Goal: Task Accomplishment & Management: Complete application form

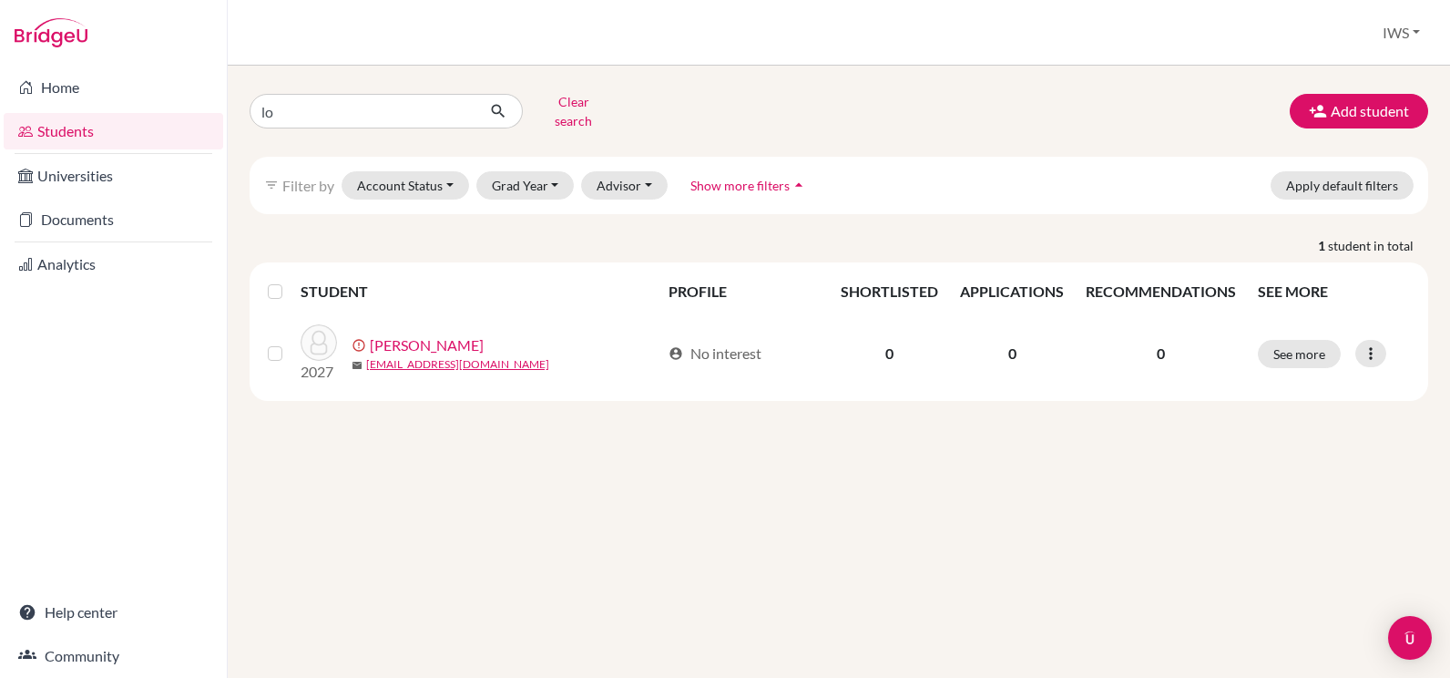
type input "l"
type input "milos"
click button "submit" at bounding box center [499, 111] width 48 height 35
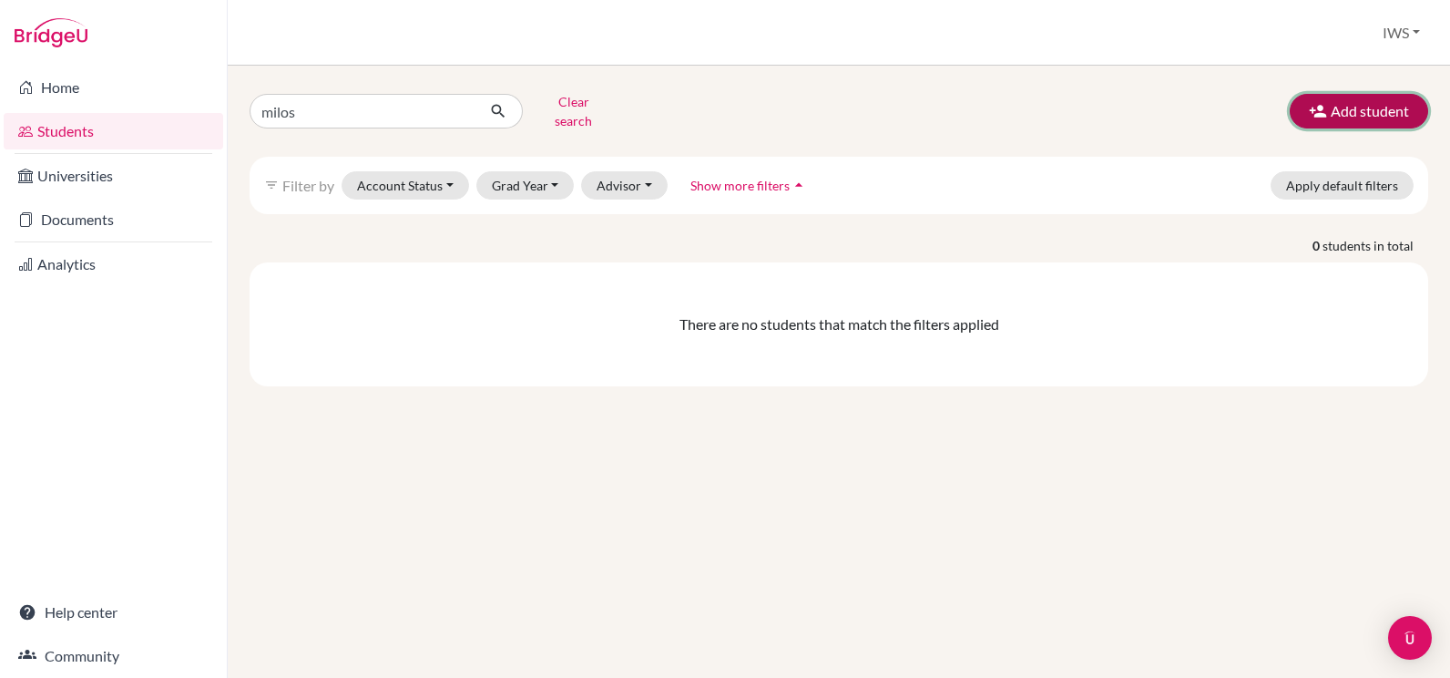
click at [1374, 111] on button "Add student" at bounding box center [1359, 111] width 138 height 35
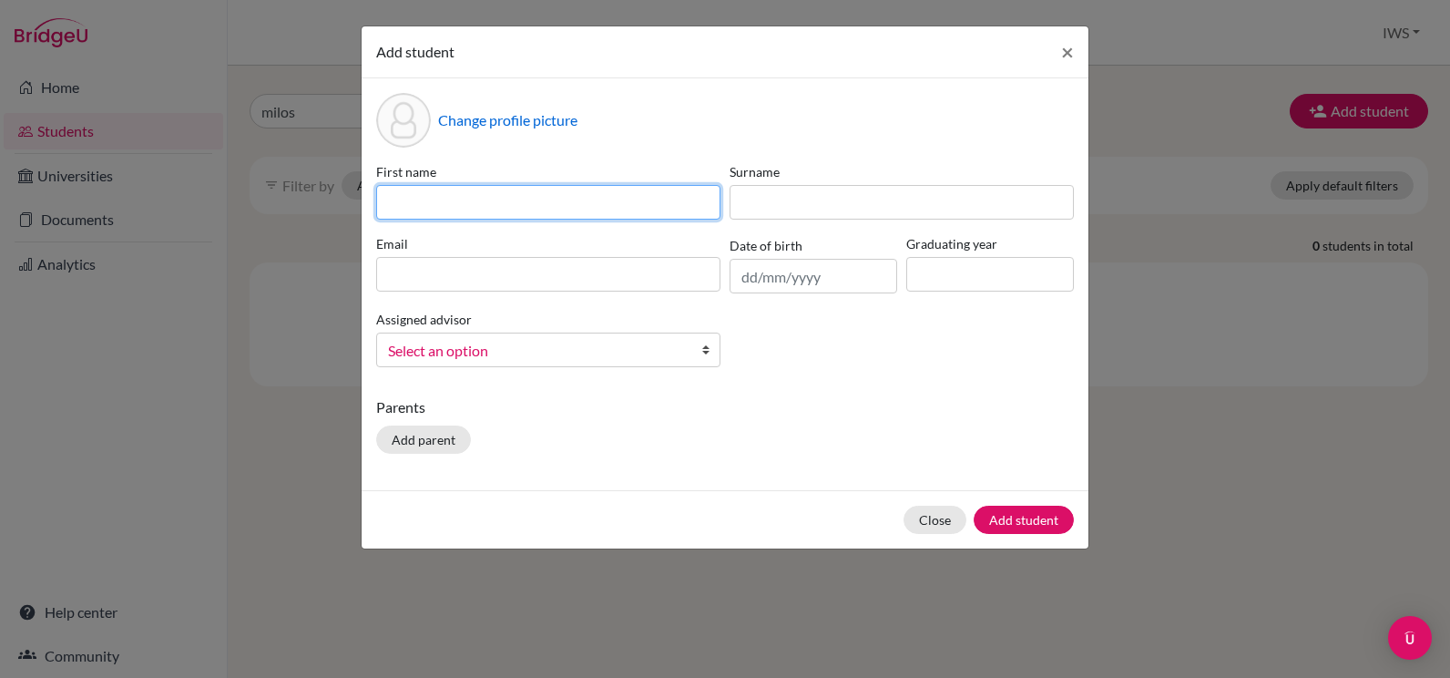
click at [568, 200] on input at bounding box center [548, 202] width 344 height 35
type input "Milos"
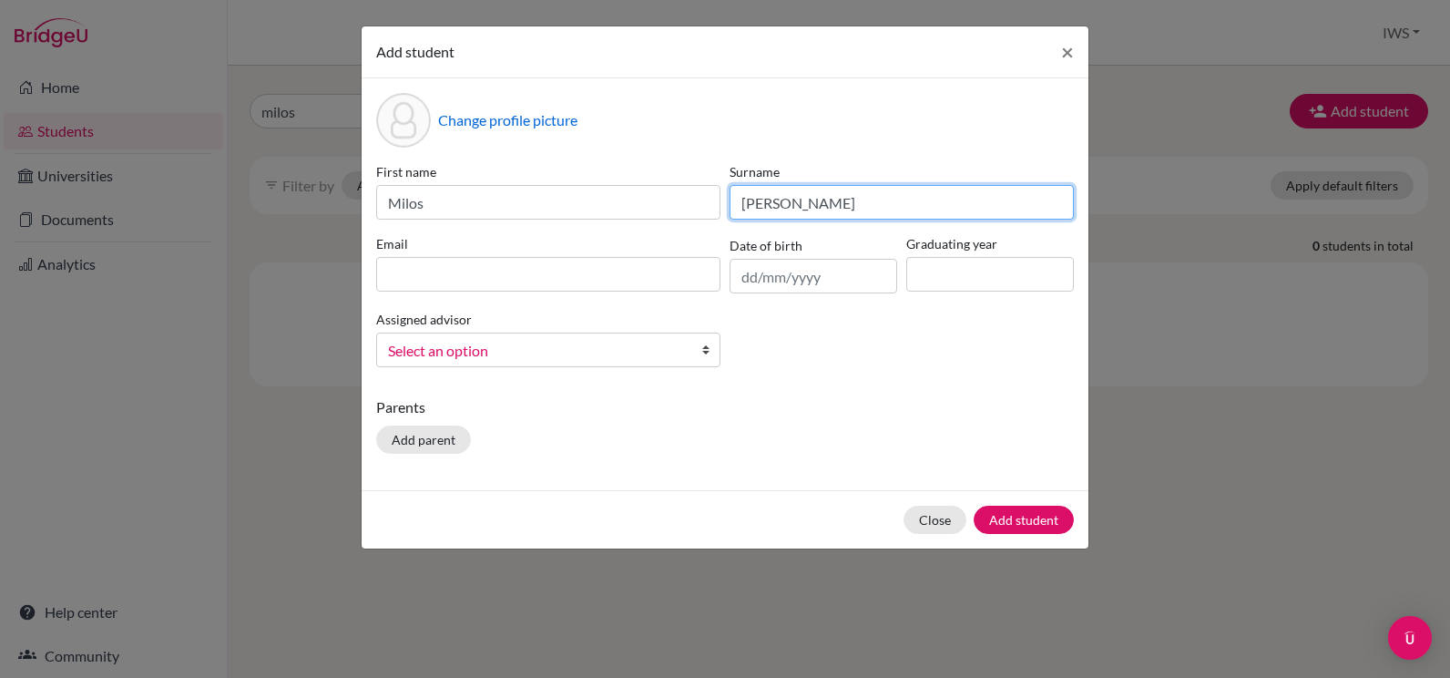
type input "[PERSON_NAME]"
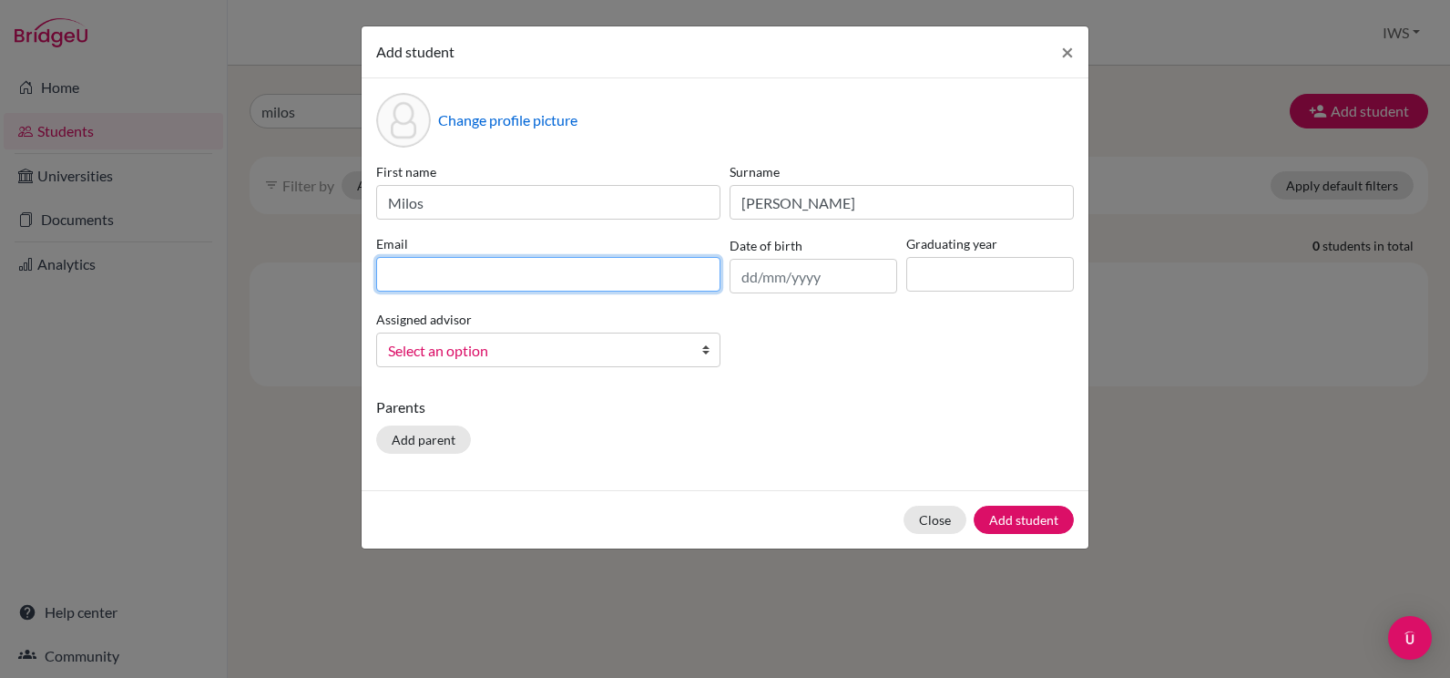
click at [564, 263] on input at bounding box center [548, 274] width 344 height 35
paste input "[EMAIL_ADDRESS][PERSON_NAME][DOMAIN_NAME]"
type input "[EMAIL_ADDRESS][PERSON_NAME][DOMAIN_NAME]"
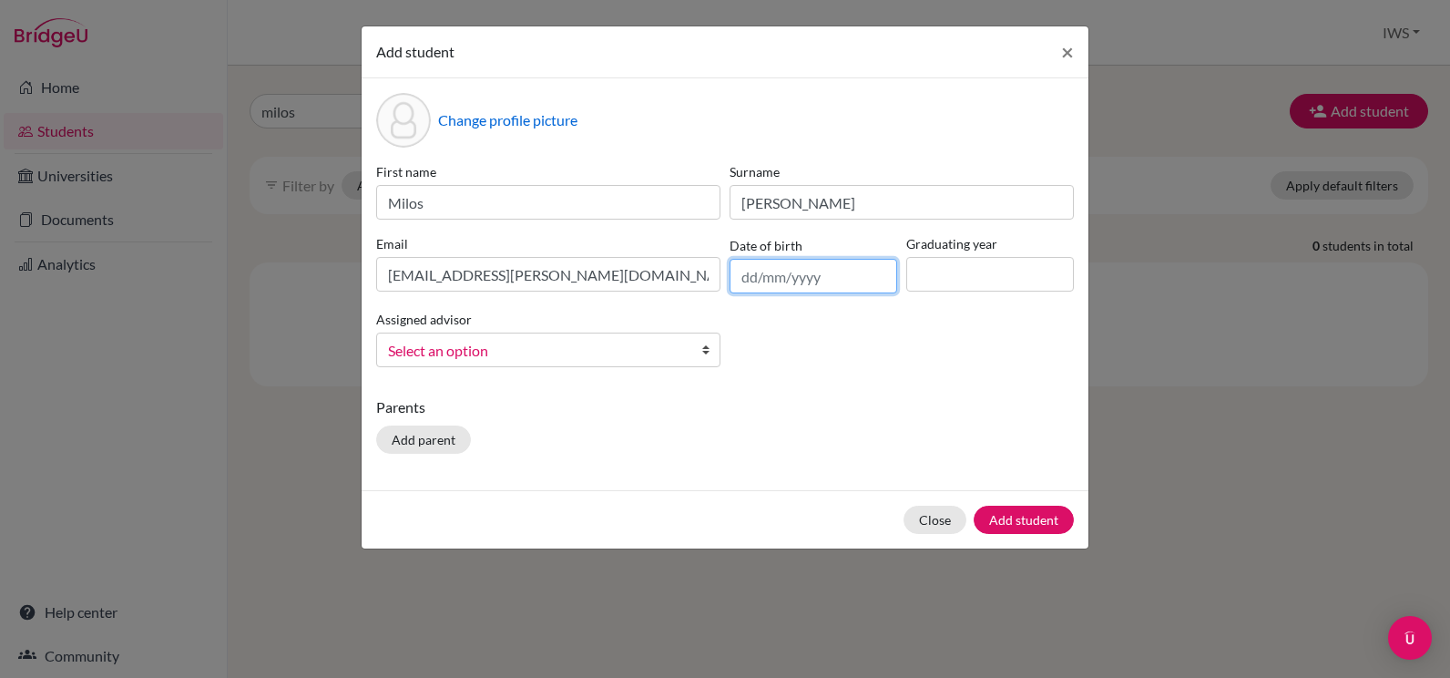
drag, startPoint x: 852, startPoint y: 279, endPoint x: 858, endPoint y: 265, distance: 15.1
click at [852, 279] on input "text" at bounding box center [814, 276] width 168 height 35
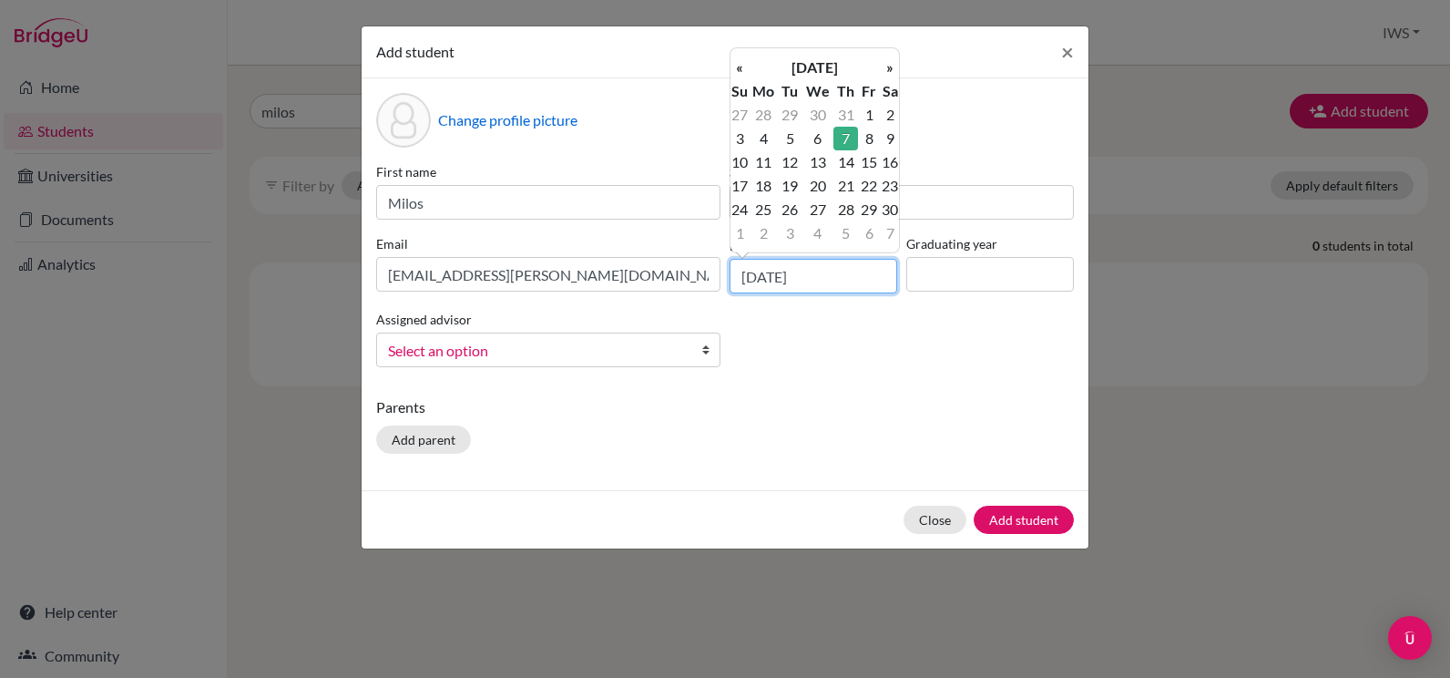
type input "[DATE]"
click at [851, 129] on td "7" at bounding box center [846, 139] width 24 height 24
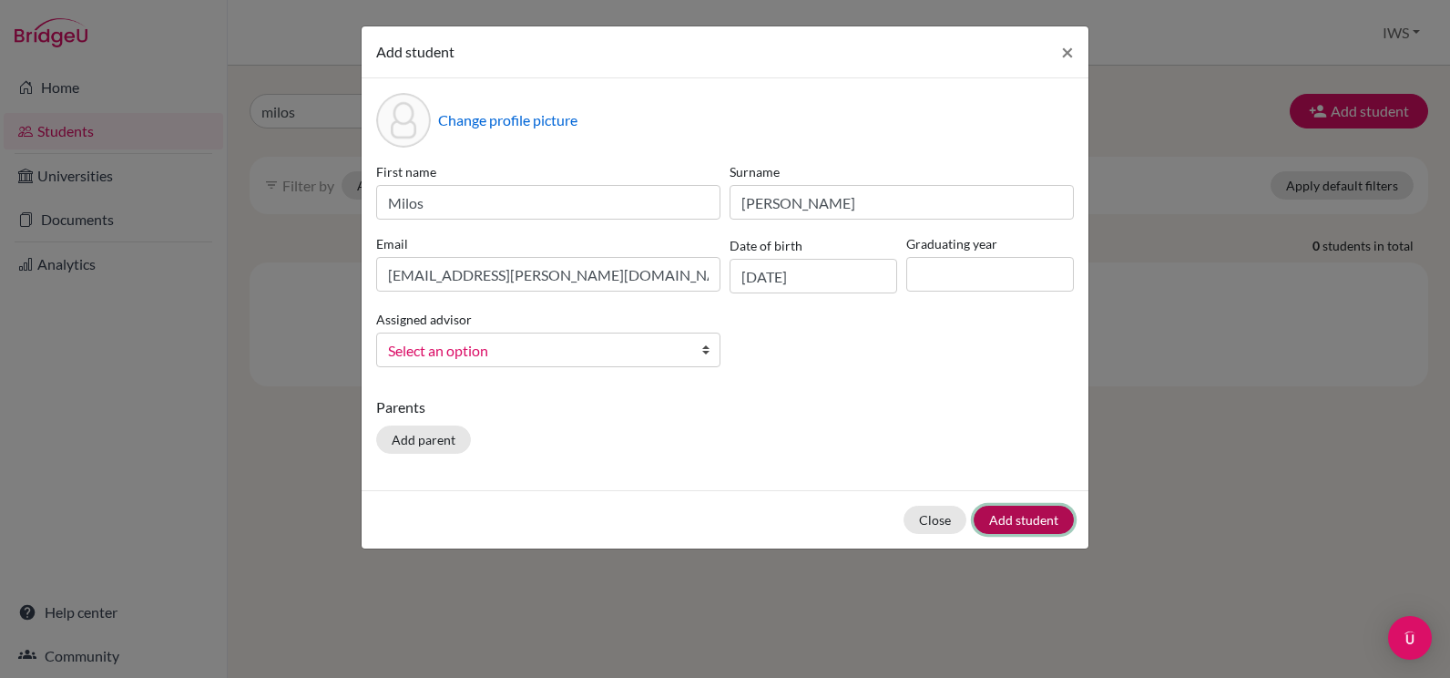
click at [1001, 518] on button "Add student" at bounding box center [1024, 520] width 100 height 28
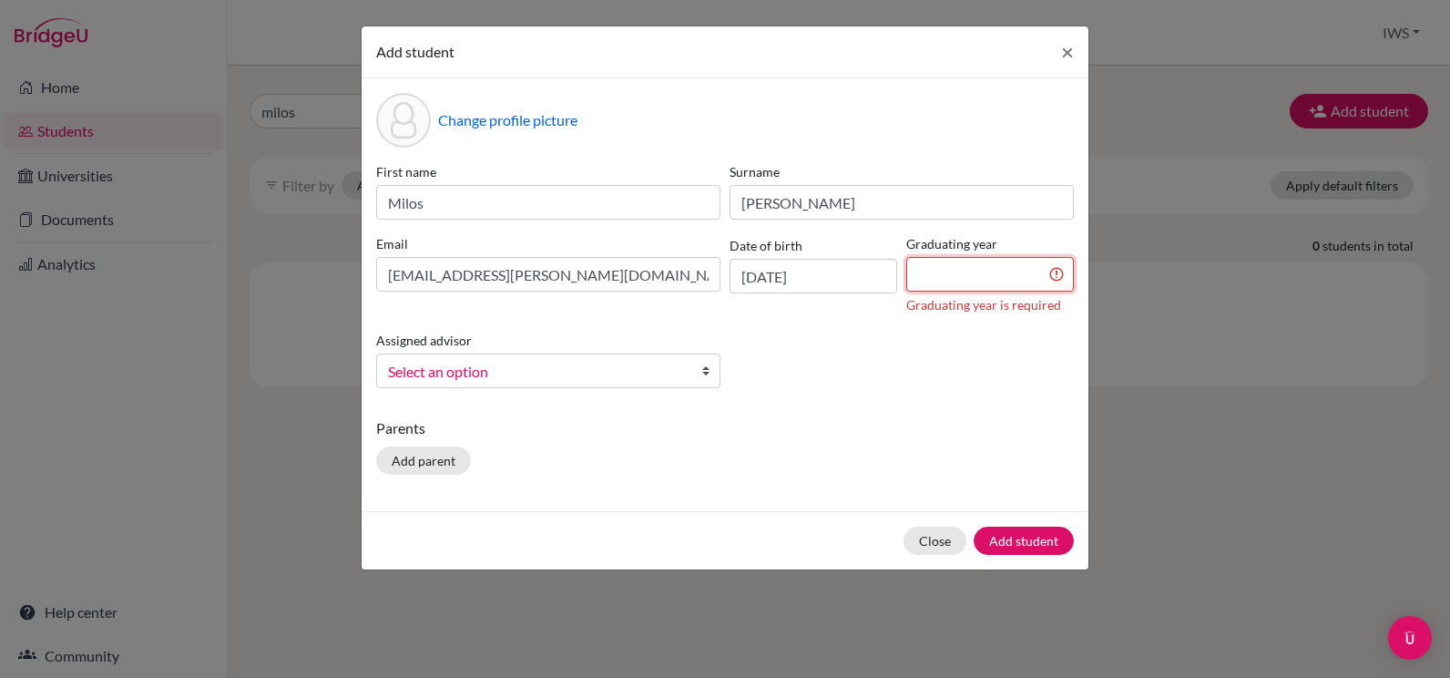
click at [967, 261] on input at bounding box center [990, 274] width 168 height 35
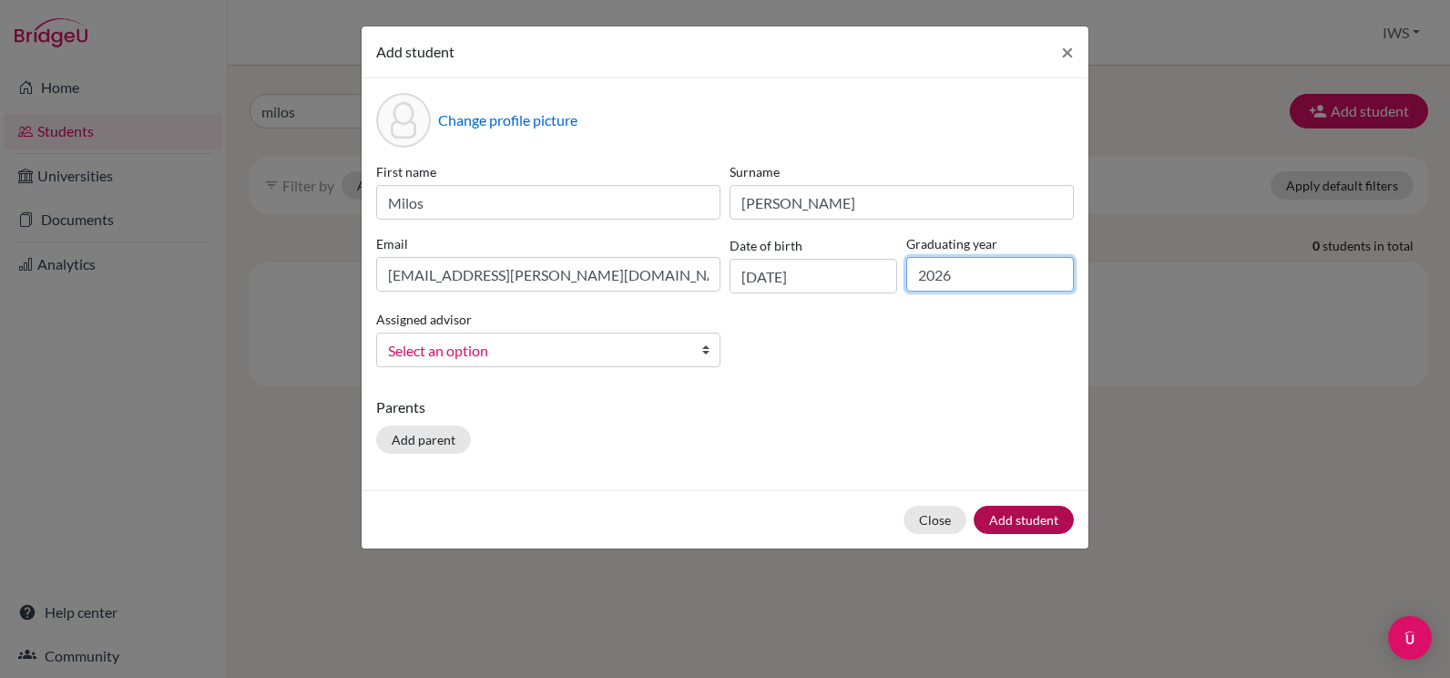
type input "2026"
click at [1024, 527] on button "Add student" at bounding box center [1024, 520] width 100 height 28
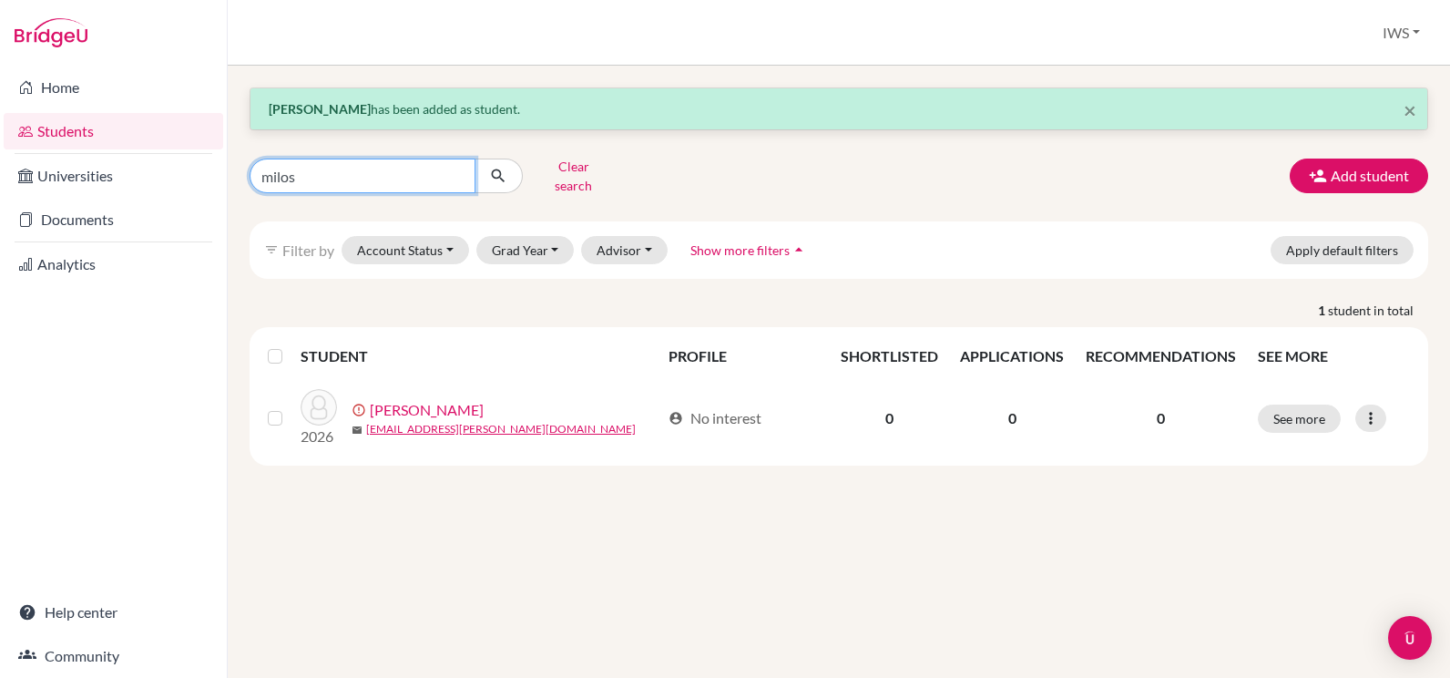
click at [382, 159] on input "milos" at bounding box center [363, 176] width 226 height 35
type input "m"
type input "nikol"
click button "submit" at bounding box center [499, 176] width 48 height 35
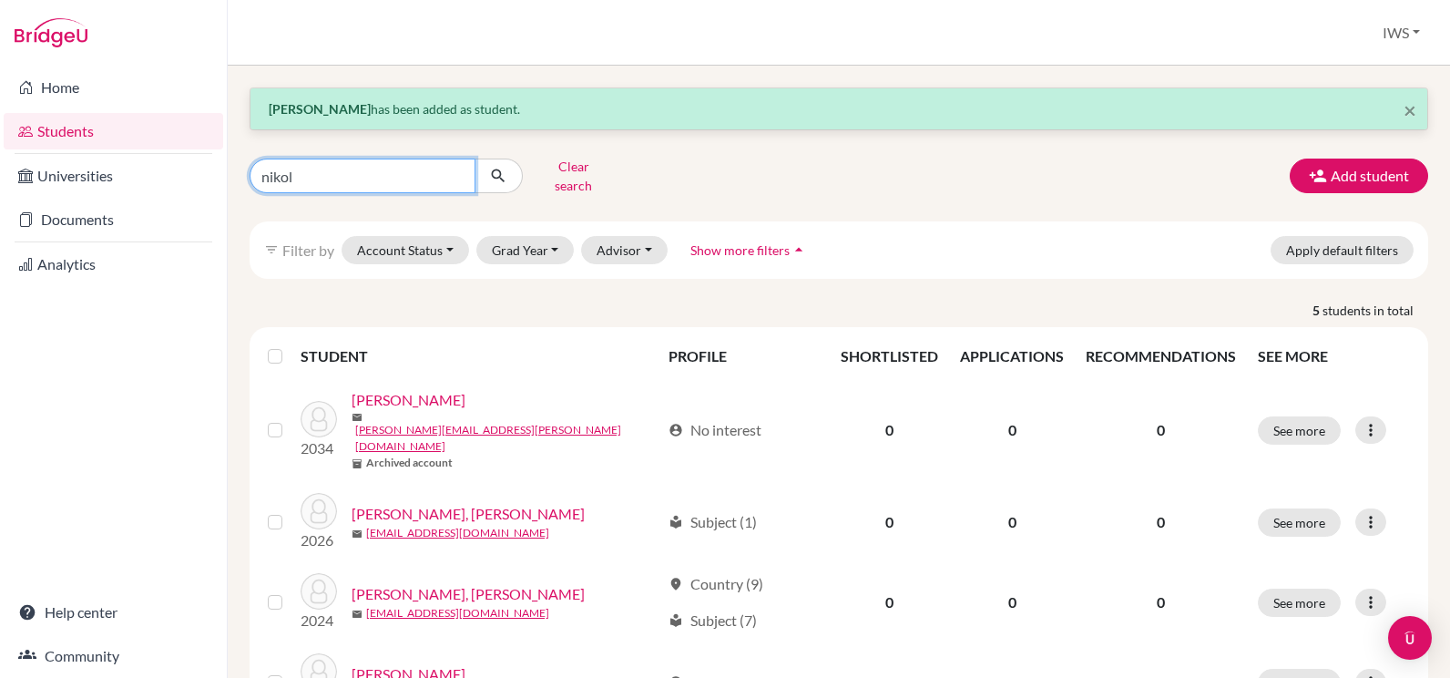
click at [342, 166] on input "nikol" at bounding box center [363, 176] width 226 height 35
drag, startPoint x: 342, startPoint y: 166, endPoint x: 255, endPoint y: 166, distance: 86.5
click at [255, 166] on input "nikol" at bounding box center [363, 176] width 226 height 35
paste input "[PERSON_NAME][EMAIL_ADDRESS][DOMAIN_NAME]"
type input "[PERSON_NAME][EMAIL_ADDRESS][DOMAIN_NAME]"
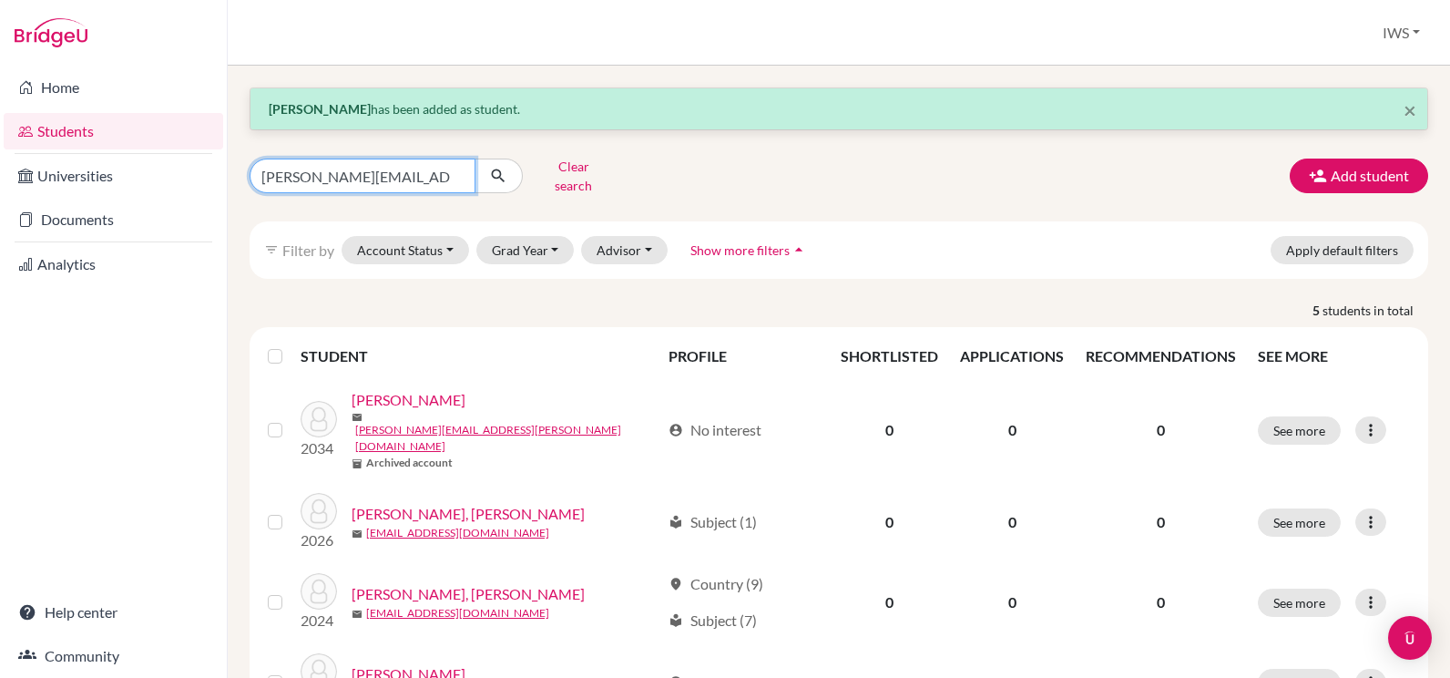
click button "submit" at bounding box center [499, 176] width 48 height 35
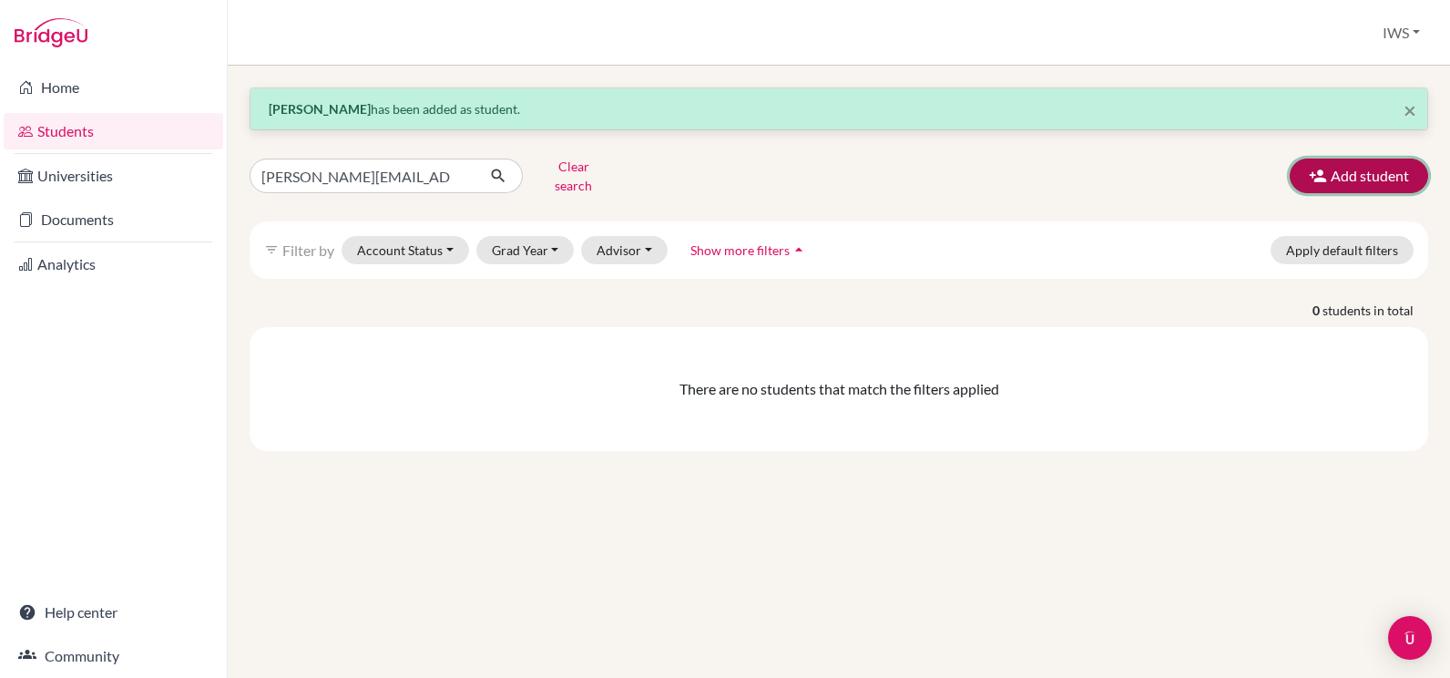
click at [1323, 170] on icon "button" at bounding box center [1318, 176] width 18 height 18
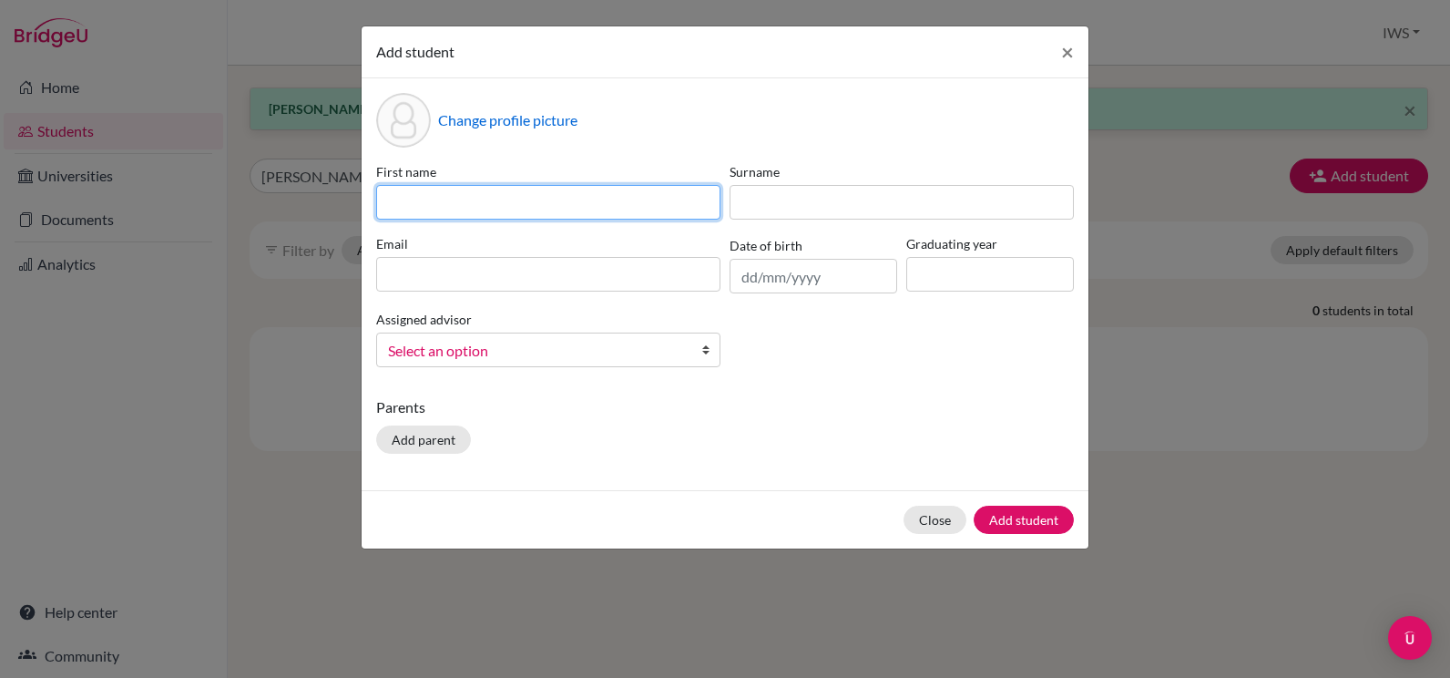
click at [546, 195] on input at bounding box center [548, 202] width 344 height 35
type input "Nikol"
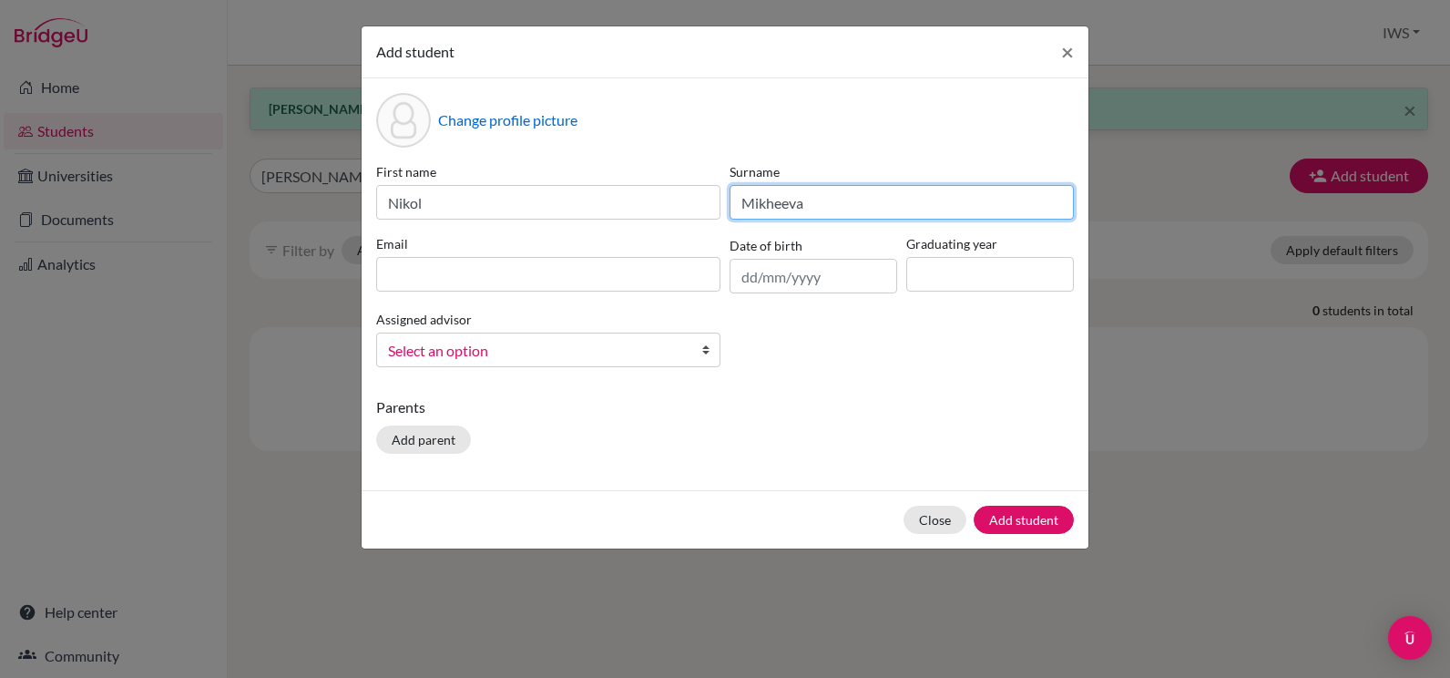
type input "Mikheeva"
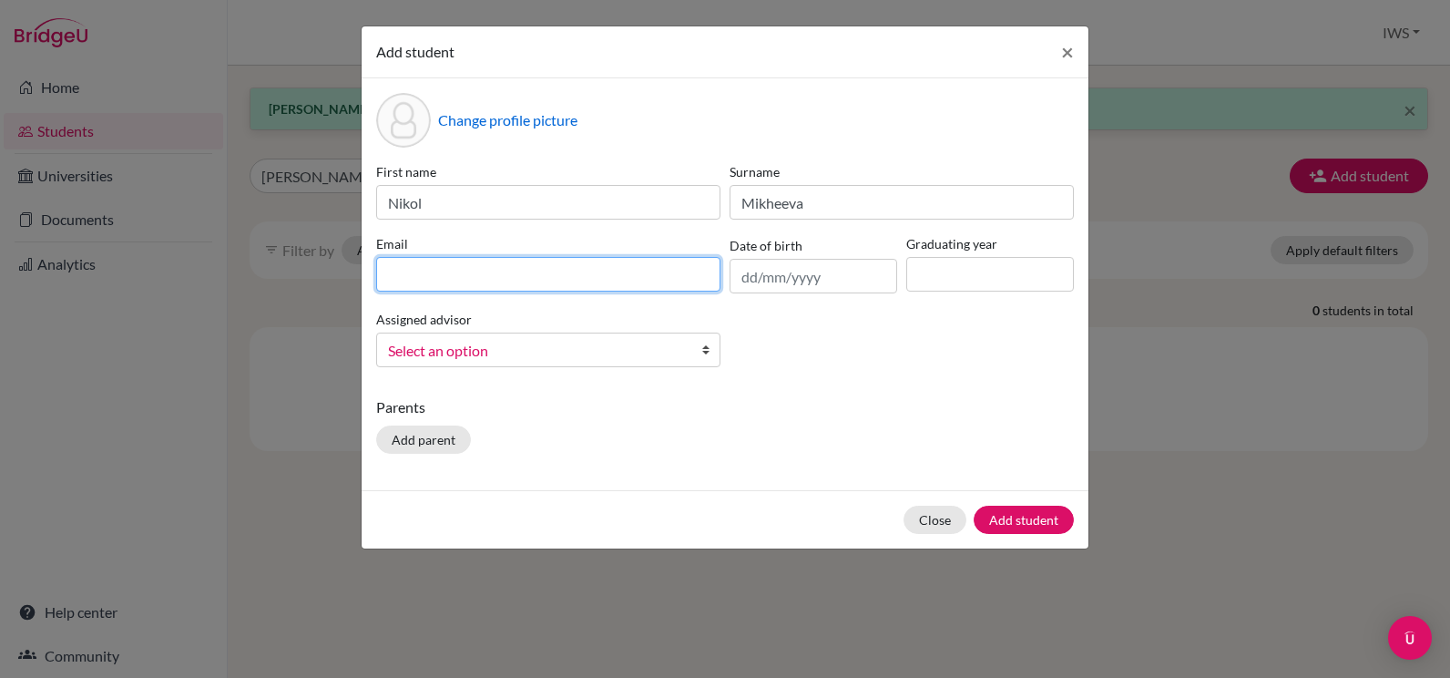
click at [528, 270] on input at bounding box center [548, 274] width 344 height 35
paste input "[PERSON_NAME][EMAIL_ADDRESS][DOMAIN_NAME]"
type input "[PERSON_NAME][EMAIL_ADDRESS][DOMAIN_NAME]"
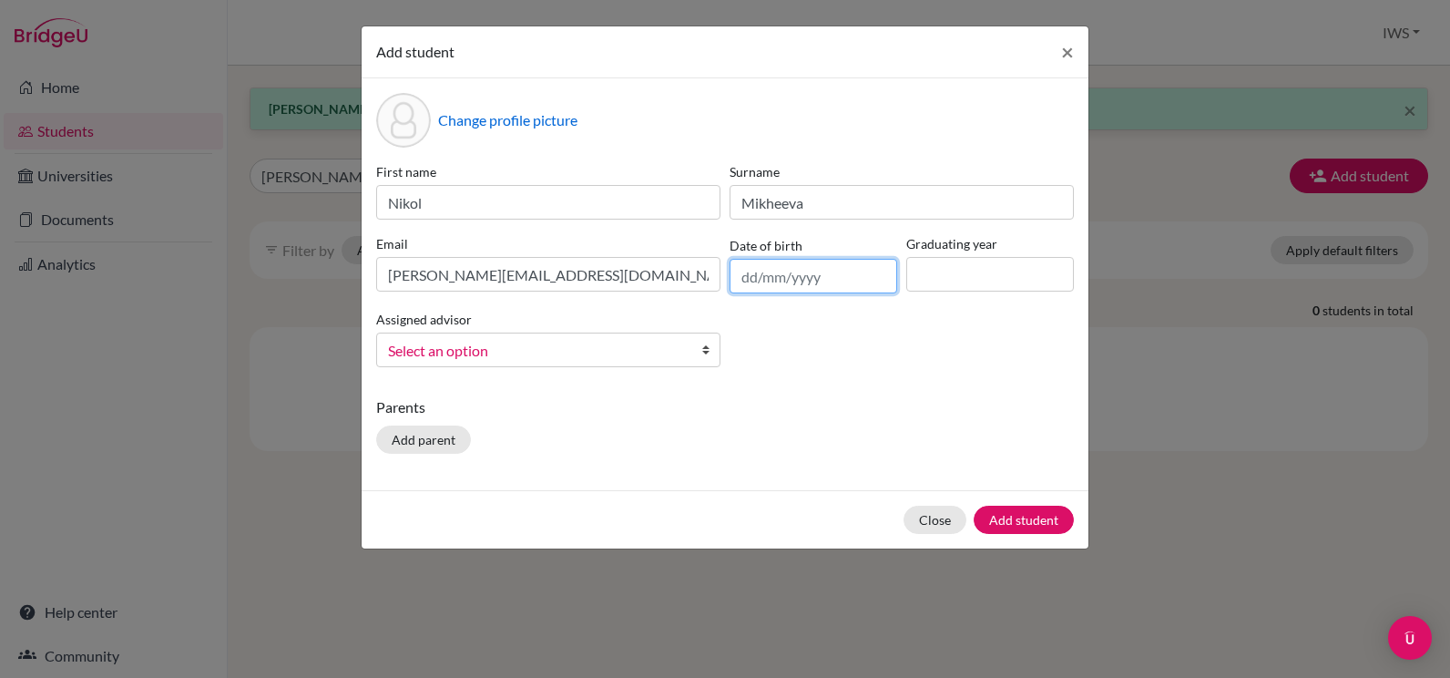
click at [793, 272] on input "text" at bounding box center [814, 276] width 168 height 35
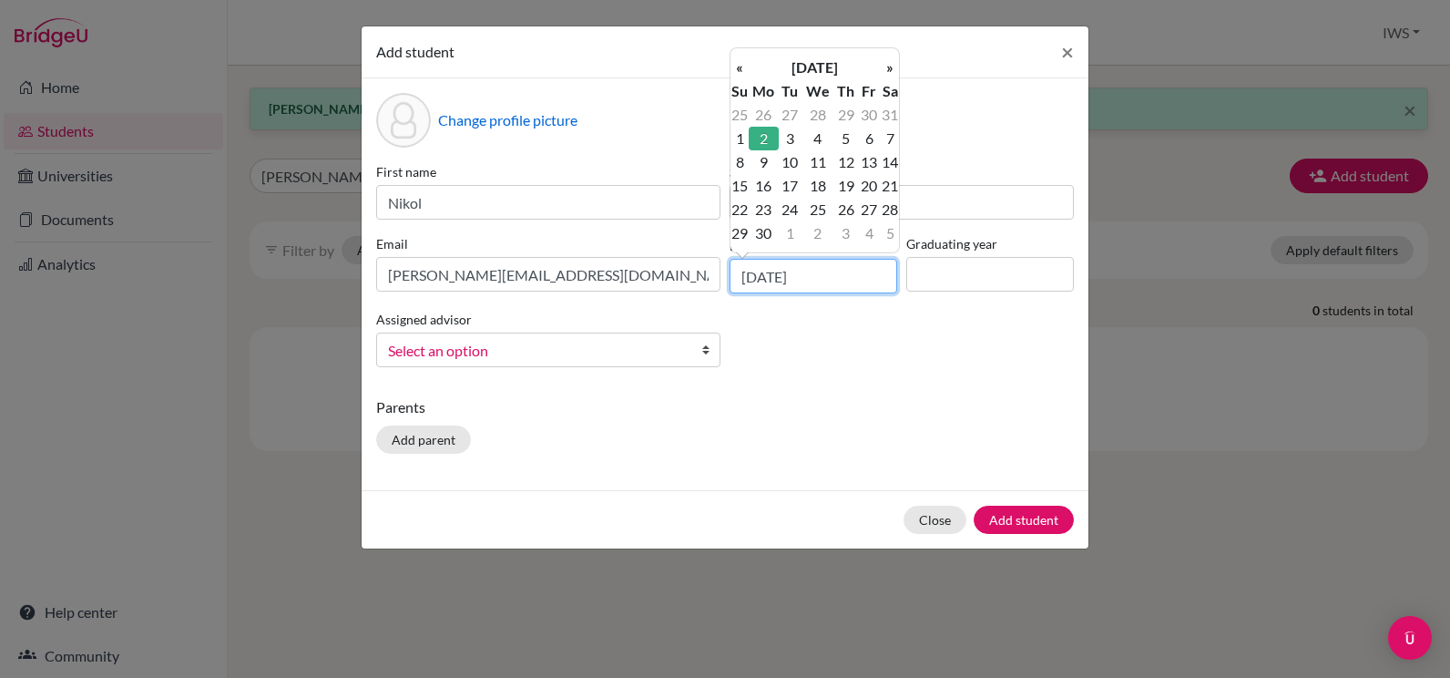
type input "[DATE]"
click at [764, 141] on td "2" at bounding box center [764, 139] width 30 height 24
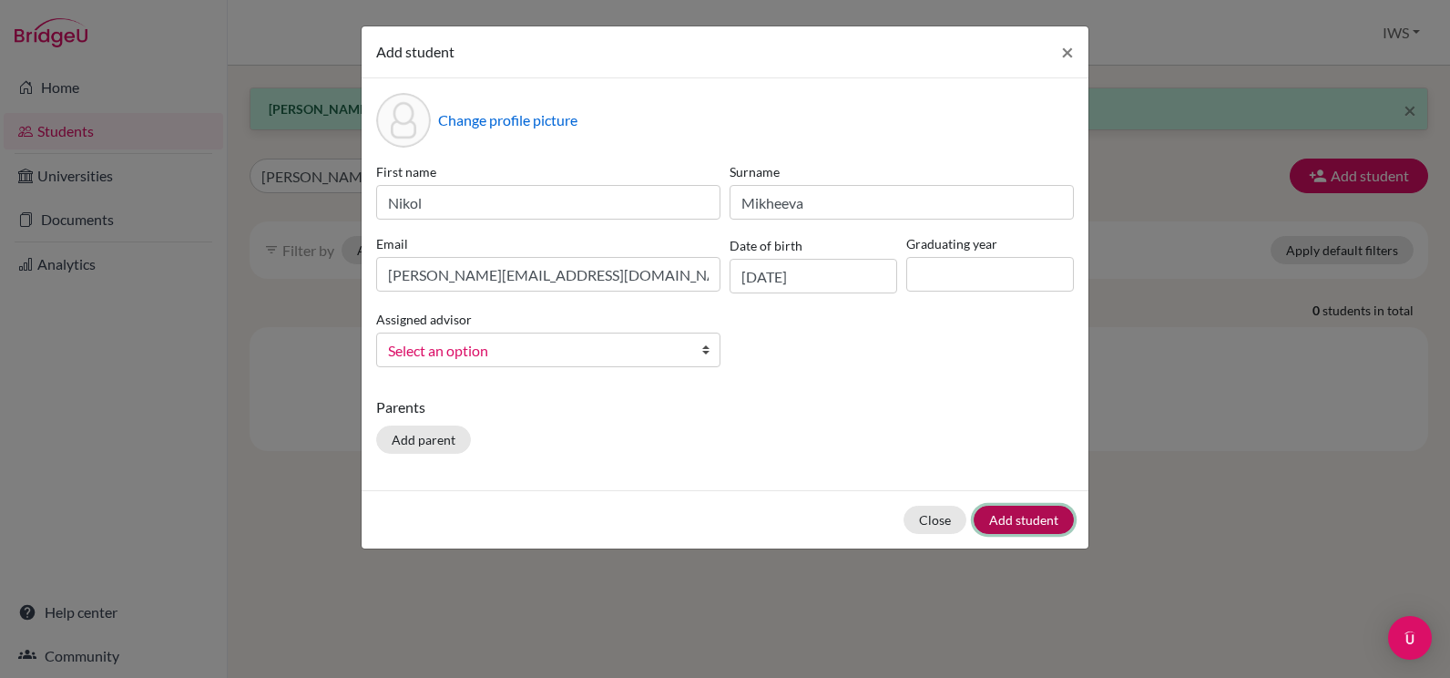
click at [1028, 510] on button "Add student" at bounding box center [1024, 520] width 100 height 28
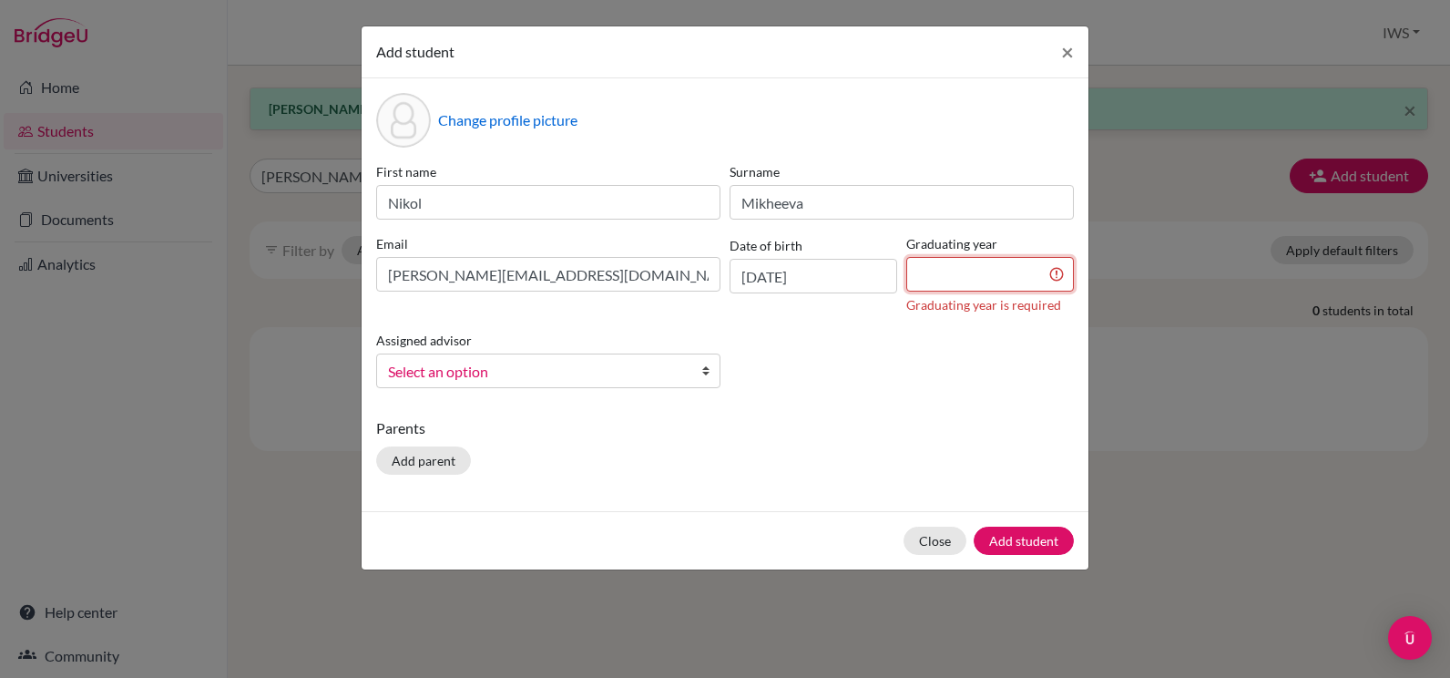
click at [987, 277] on input at bounding box center [990, 274] width 168 height 35
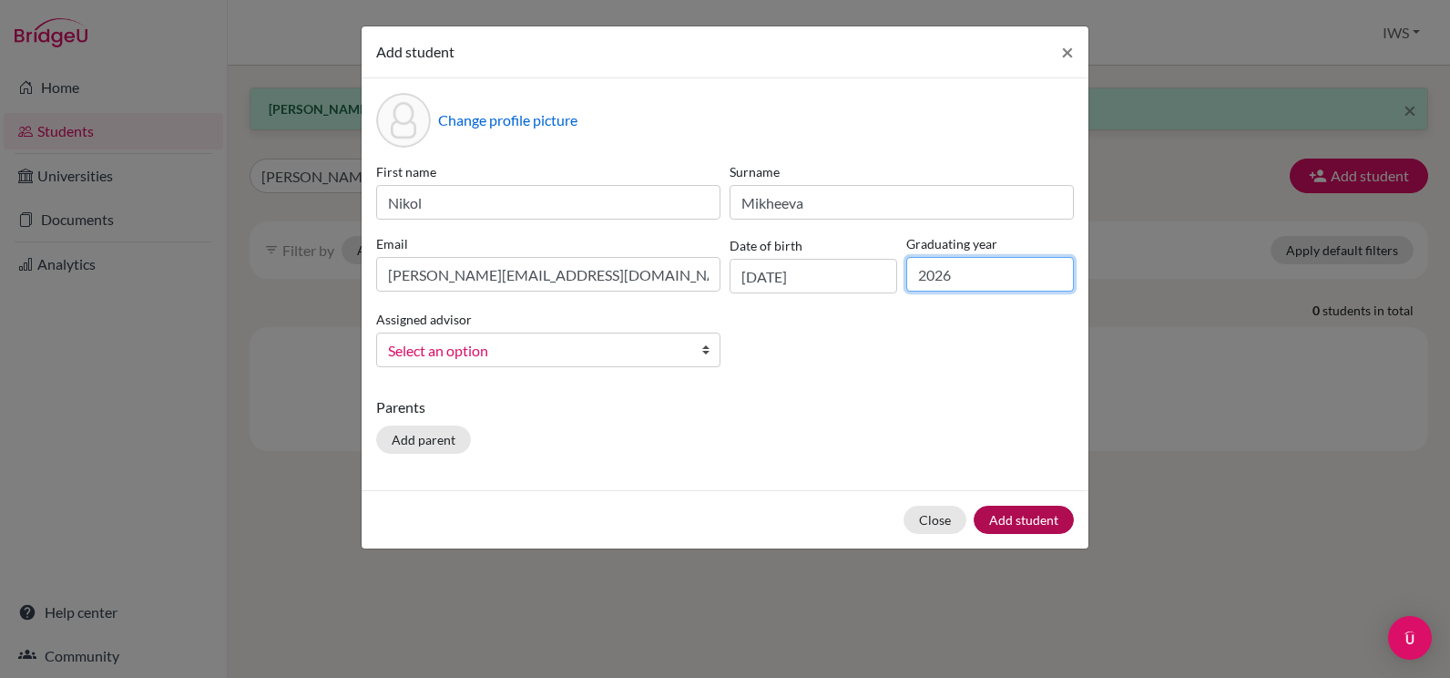
type input "2026"
click at [1019, 515] on button "Add student" at bounding box center [1024, 520] width 100 height 28
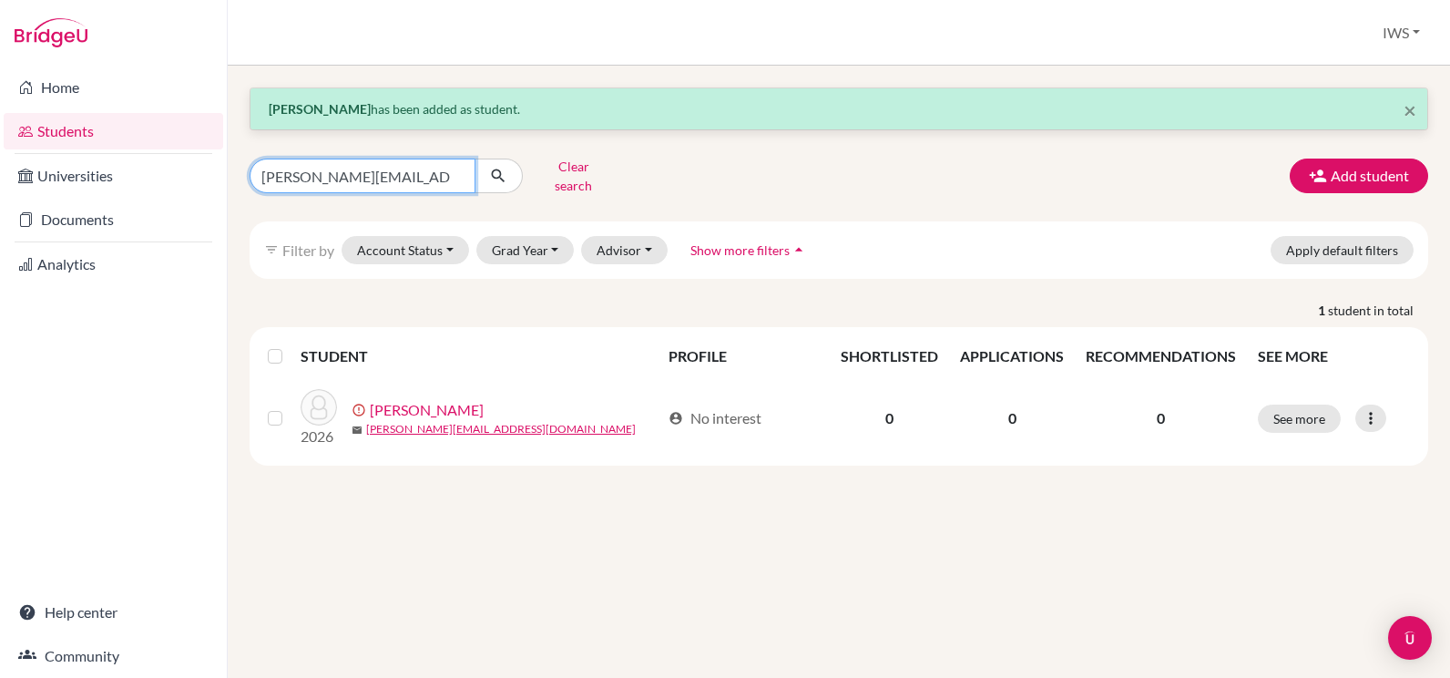
click at [461, 169] on input "[PERSON_NAME][EMAIL_ADDRESS][DOMAIN_NAME]" at bounding box center [363, 176] width 226 height 35
click at [452, 169] on input "[PERSON_NAME][EMAIL_ADDRESS][DOMAIN_NAME]" at bounding box center [363, 176] width 226 height 35
paste input "[EMAIL_ADDRESS][DOMAIN_NAME]"
type input "[EMAIL_ADDRESS][DOMAIN_NAME]"
click button "submit" at bounding box center [499, 176] width 48 height 35
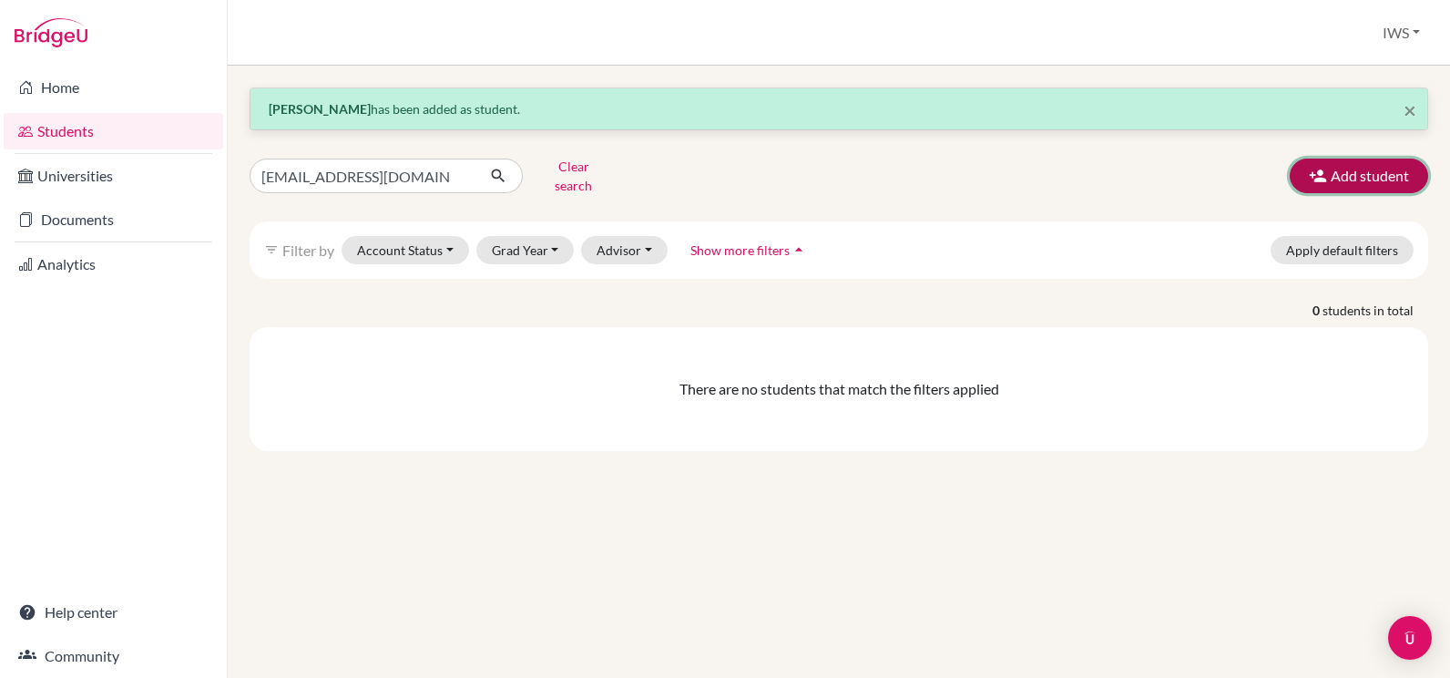
click at [1347, 168] on button "Add student" at bounding box center [1359, 176] width 138 height 35
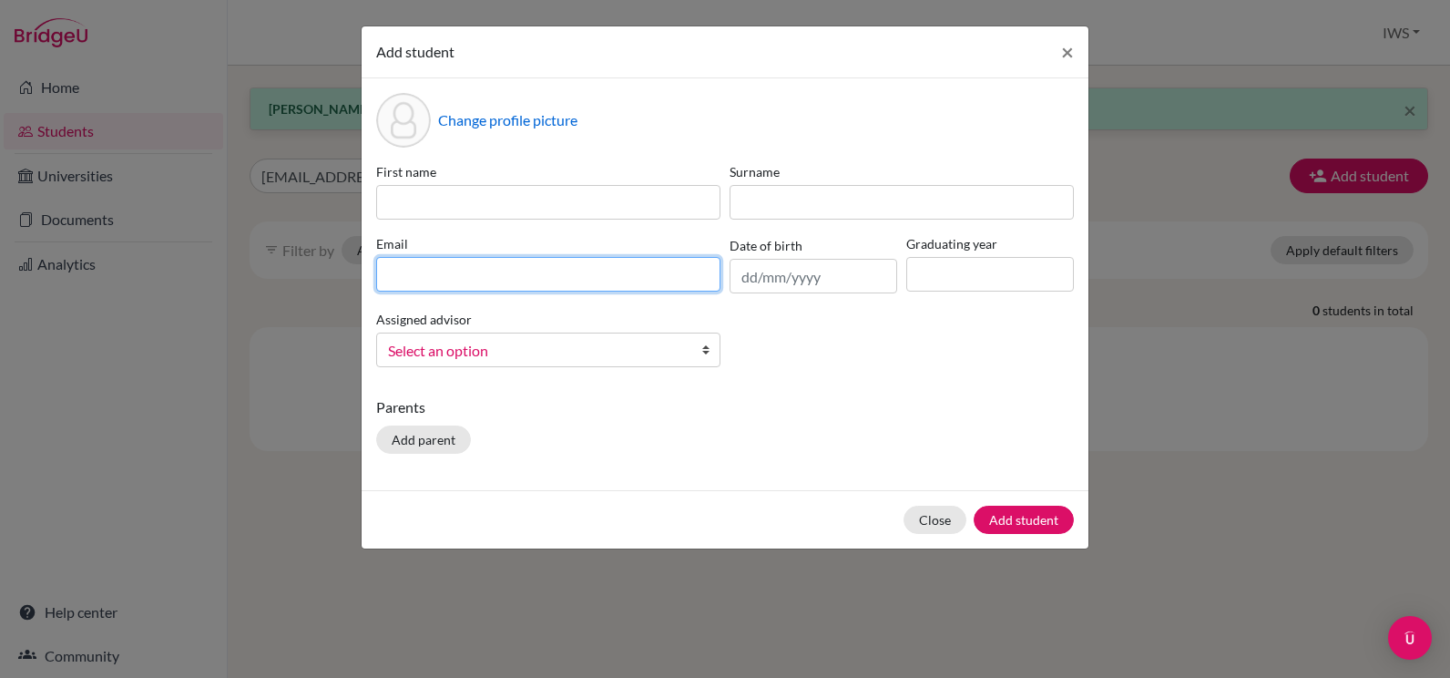
click at [443, 262] on input at bounding box center [548, 274] width 344 height 35
paste input "[EMAIL_ADDRESS][DOMAIN_NAME]"
type input "[EMAIL_ADDRESS][DOMAIN_NAME]"
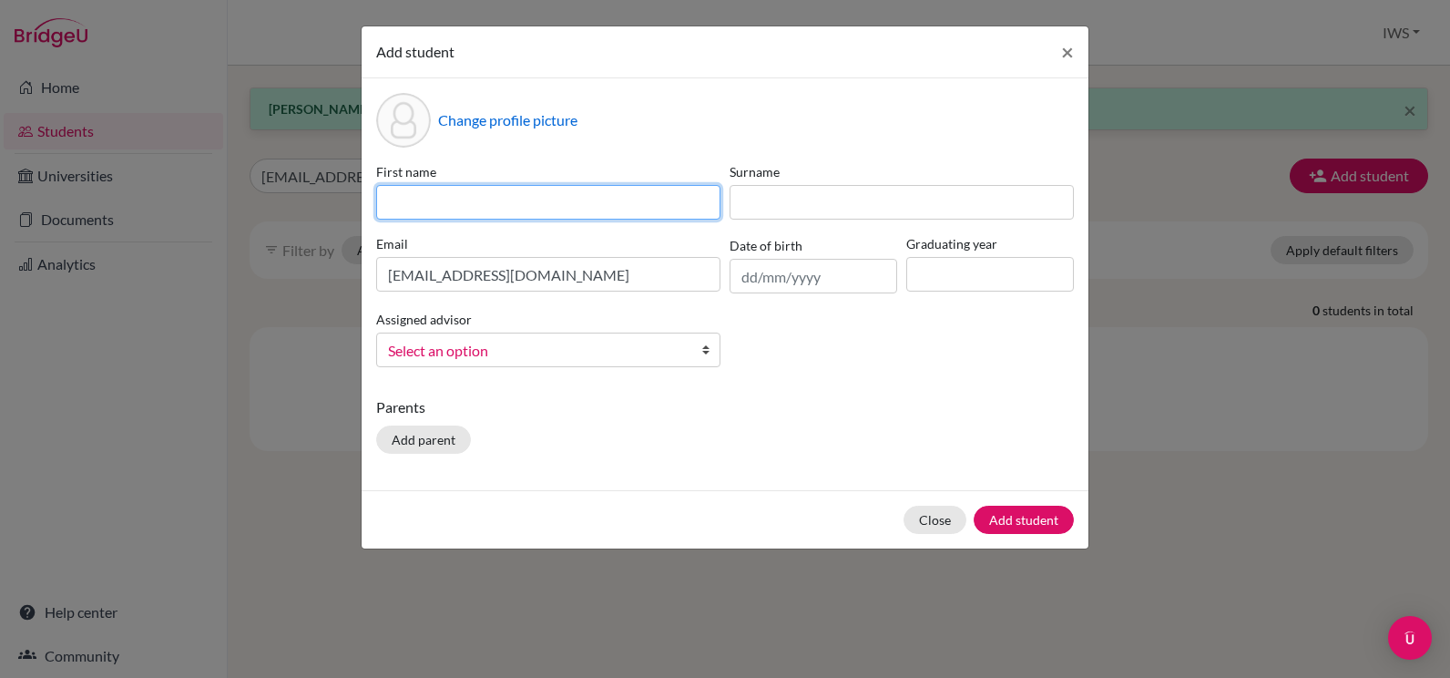
click at [551, 208] on input at bounding box center [548, 202] width 344 height 35
paste input "Nonhlanhla Remofilwe Serenity"
type input "Nonhlanhla Remofilwe Serenity"
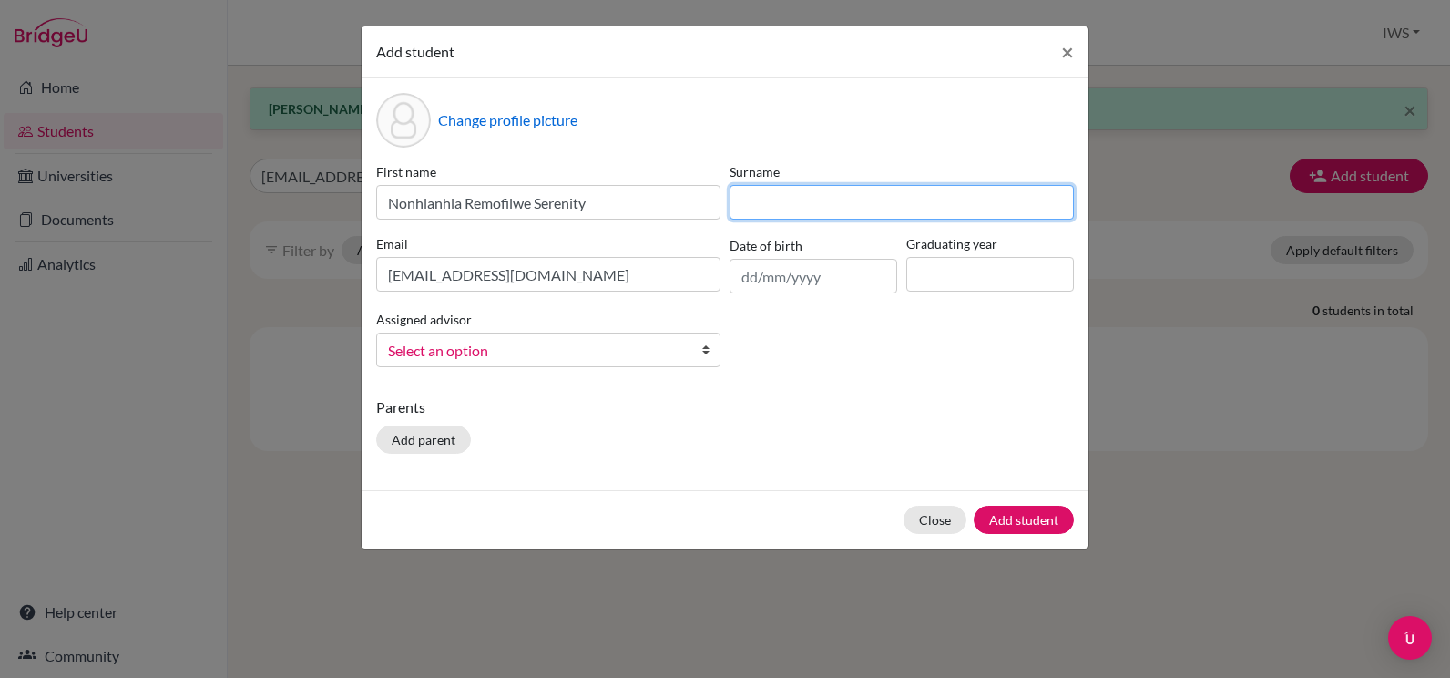
click at [816, 206] on input at bounding box center [902, 202] width 344 height 35
paste input "Maphunye"
type input "Maphunye"
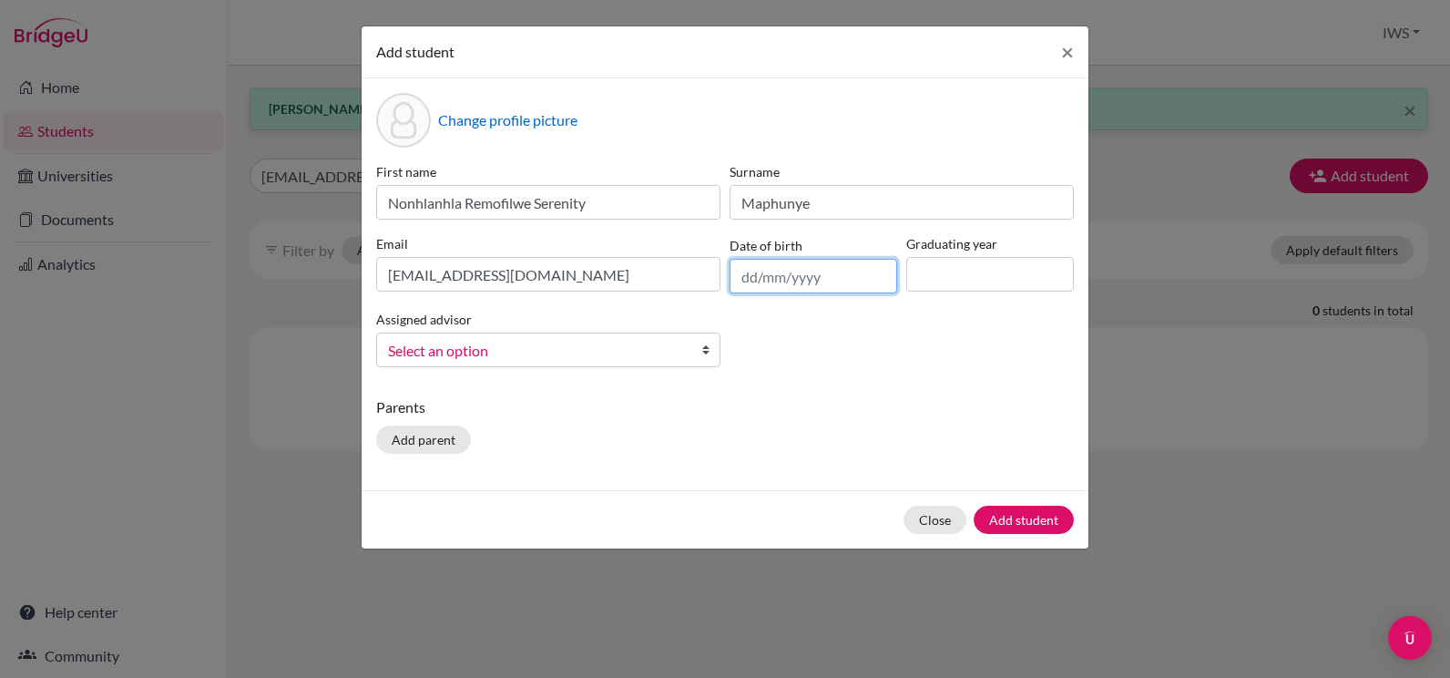
click at [818, 281] on input "text" at bounding box center [814, 276] width 168 height 35
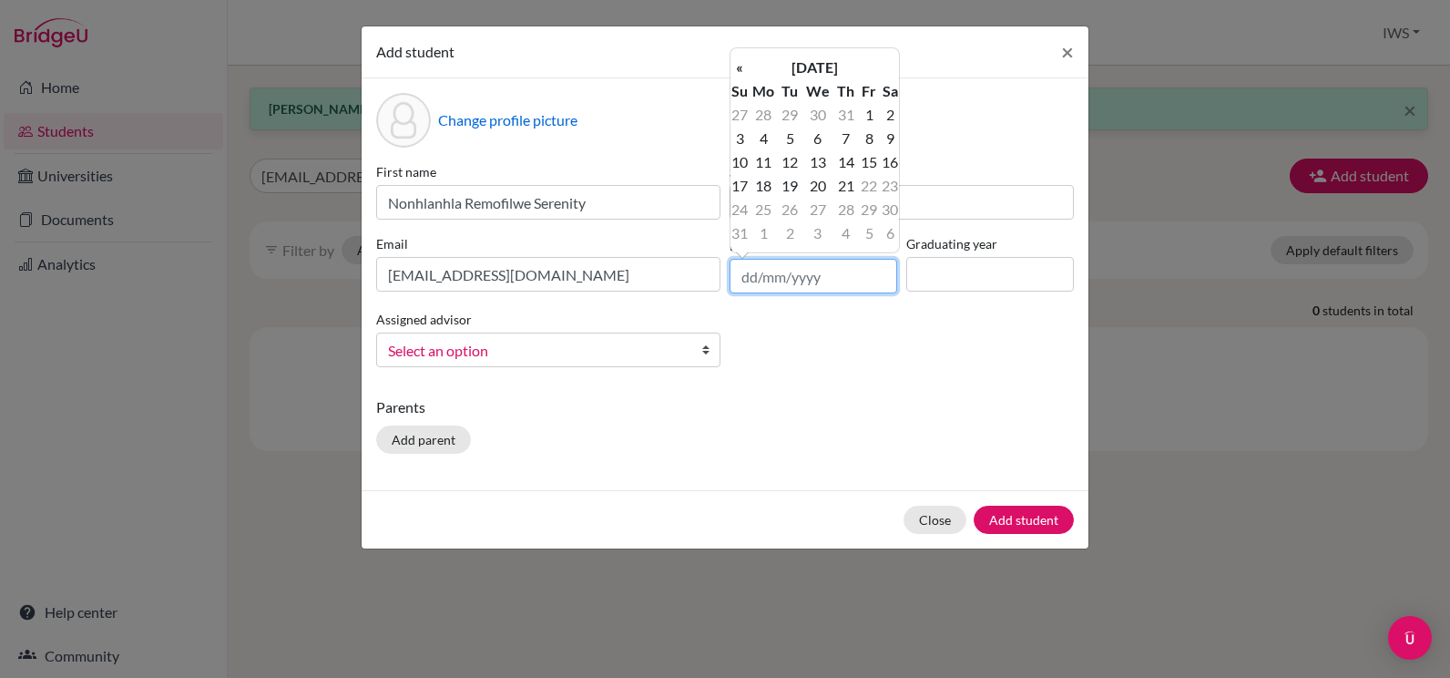
click at [782, 278] on input "text" at bounding box center [814, 276] width 168 height 35
type input "[DATE]"
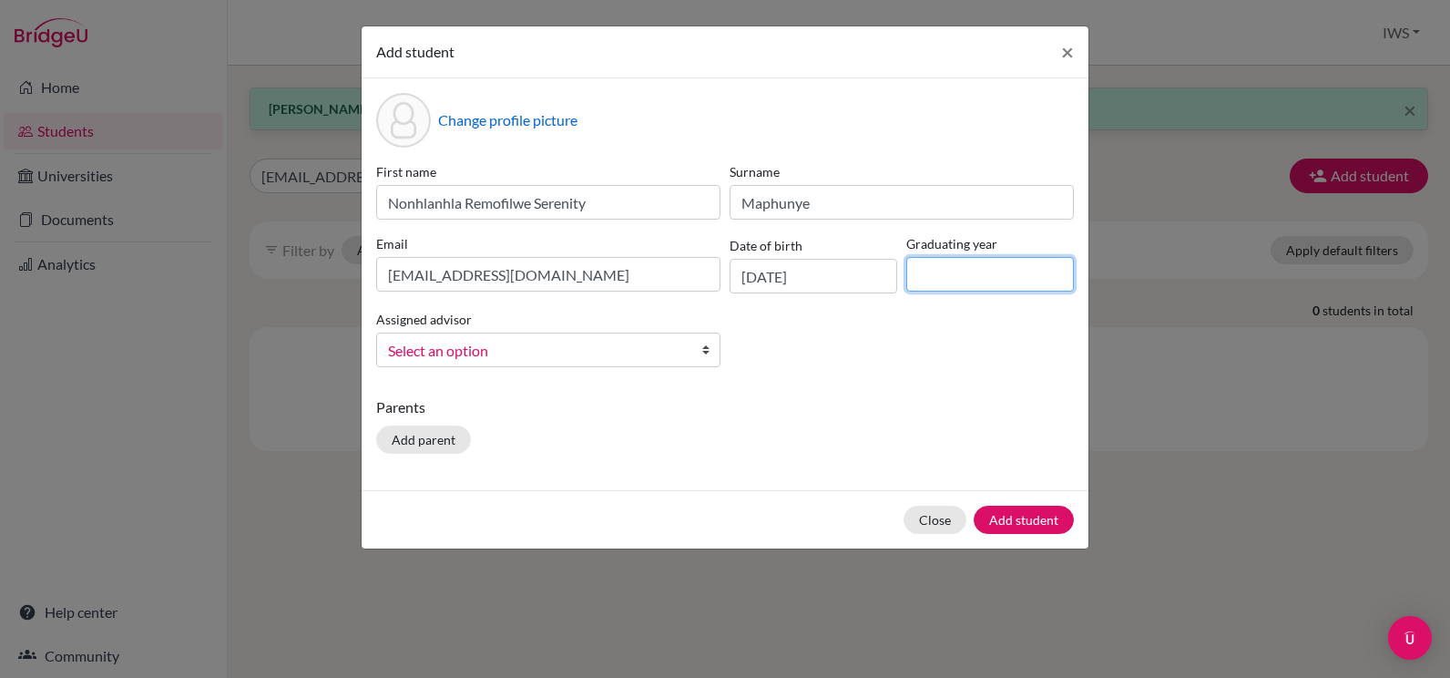
click at [917, 267] on input at bounding box center [990, 274] width 168 height 35
type input "2026"
click at [873, 393] on div "Change profile picture First name Nonhlanhla Remofilwe Serenity Surname Maphuny…" at bounding box center [725, 284] width 727 height 412
click at [1040, 512] on button "Add student" at bounding box center [1024, 520] width 100 height 28
